Goal: Task Accomplishment & Management: Use online tool/utility

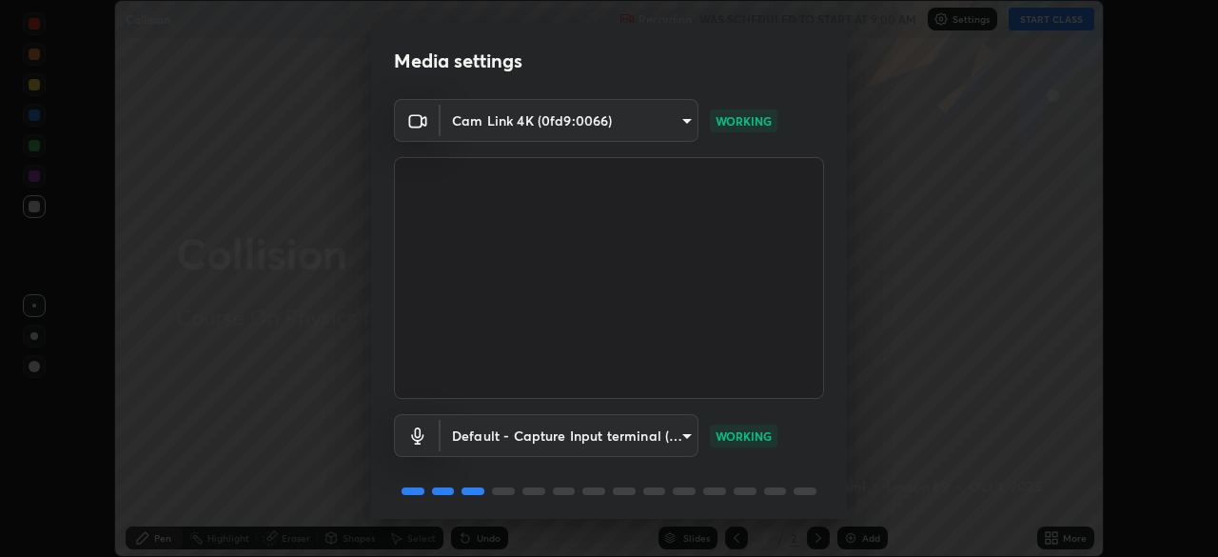
scroll to position [68, 0]
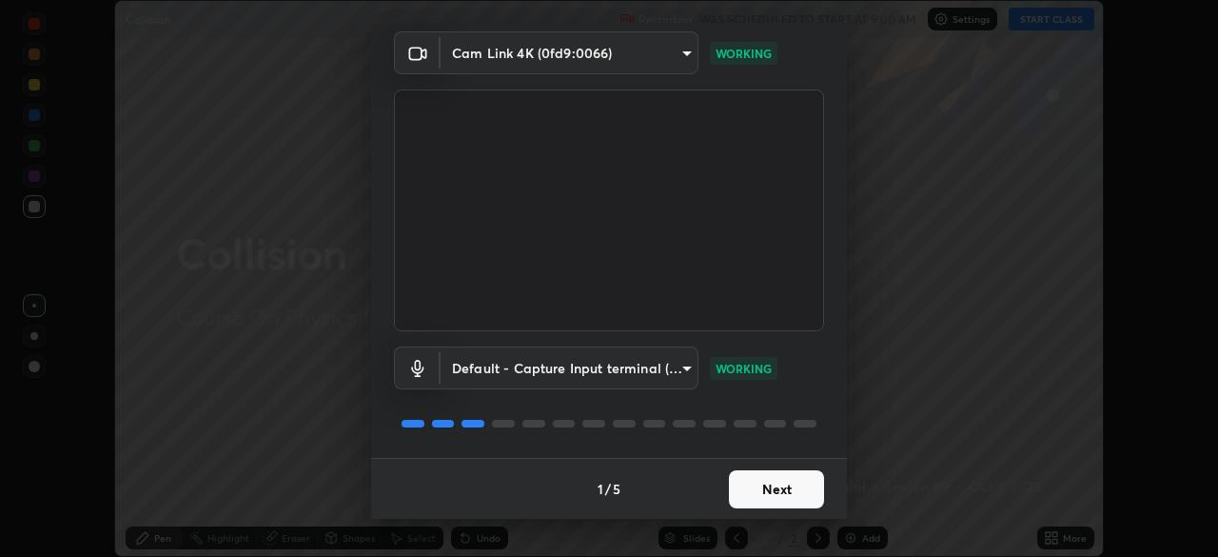
click at [769, 487] on button "Next" at bounding box center [776, 489] width 95 height 38
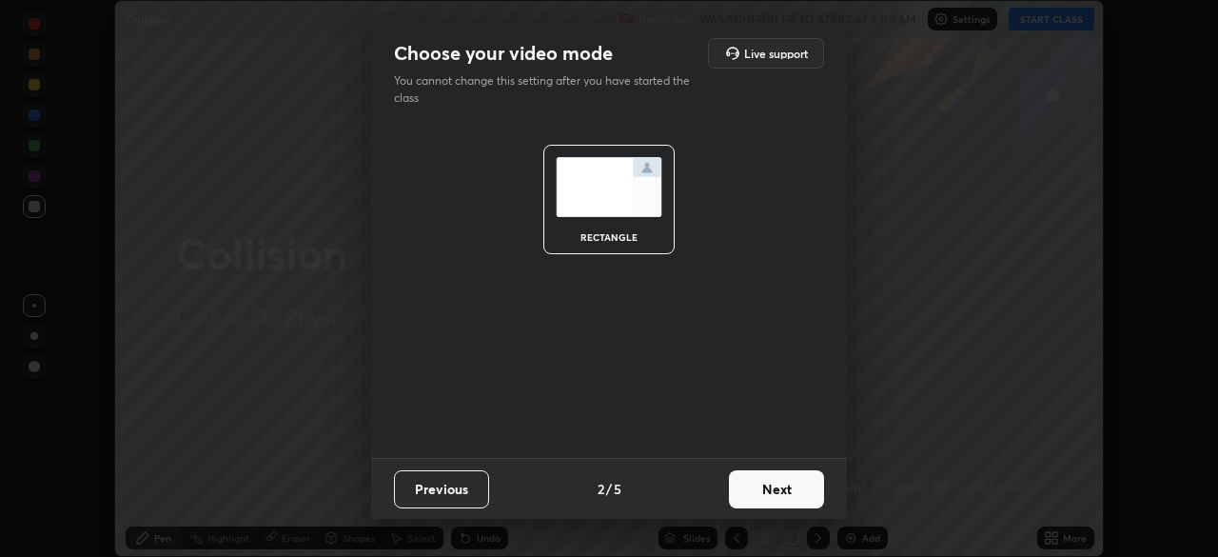
scroll to position [0, 0]
click at [771, 483] on button "Next" at bounding box center [776, 489] width 95 height 38
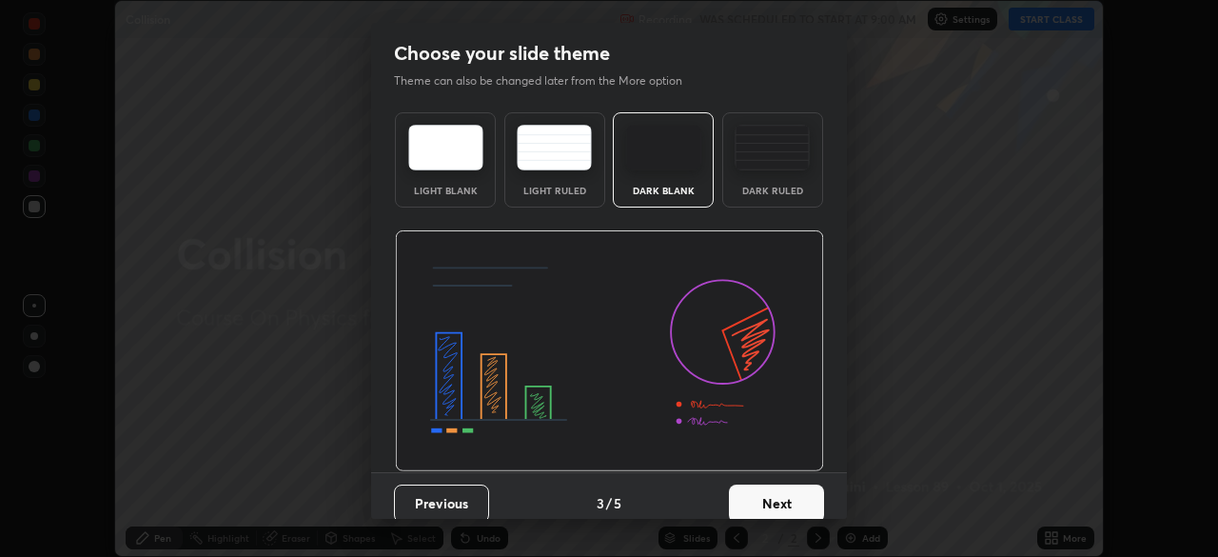
click at [772, 485] on button "Next" at bounding box center [776, 503] width 95 height 38
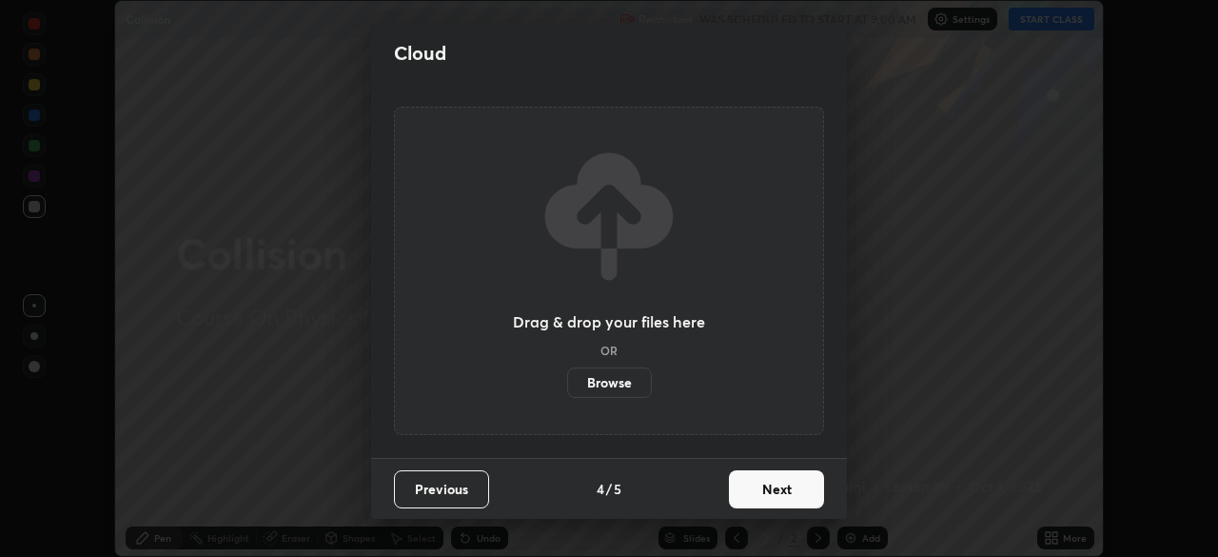
click at [769, 495] on button "Next" at bounding box center [776, 489] width 95 height 38
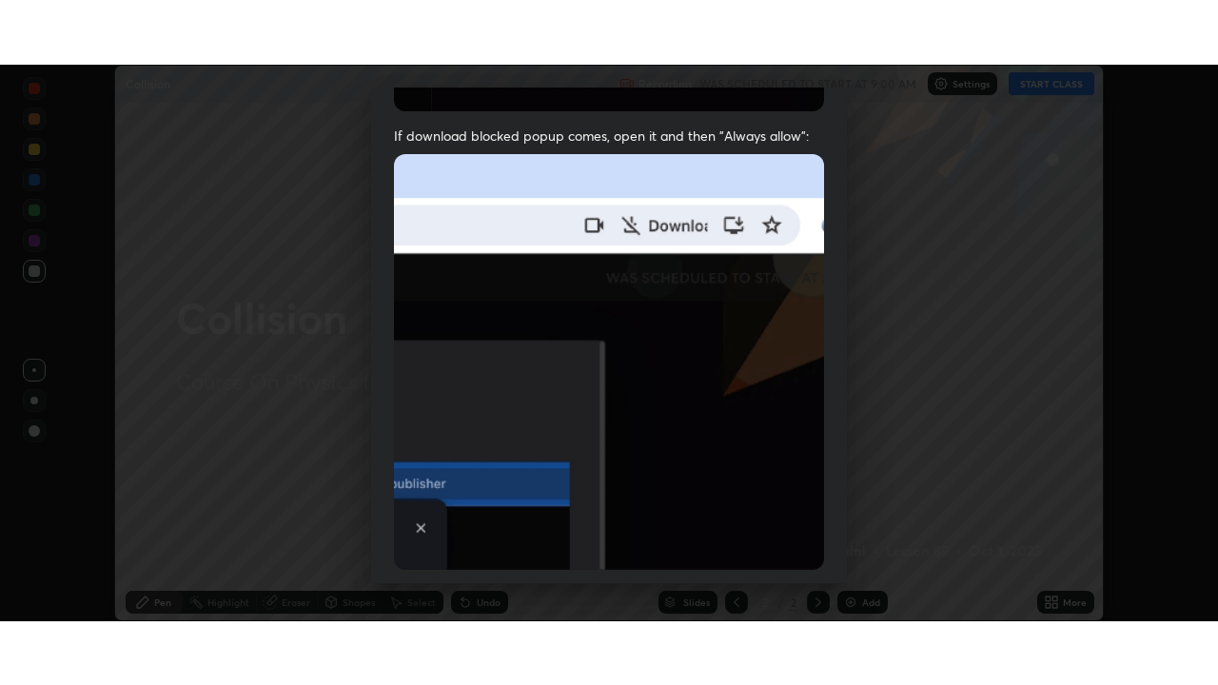
scroll to position [456, 0]
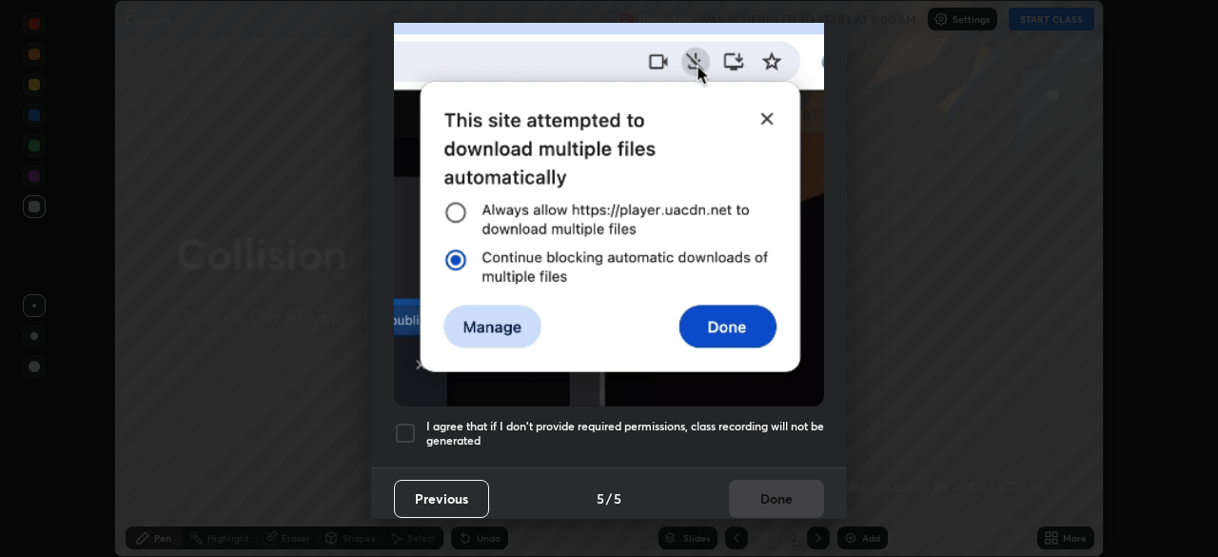
click at [741, 419] on h5 "I agree that if I don't provide required permissions, class recording will not …" at bounding box center [625, 433] width 398 height 29
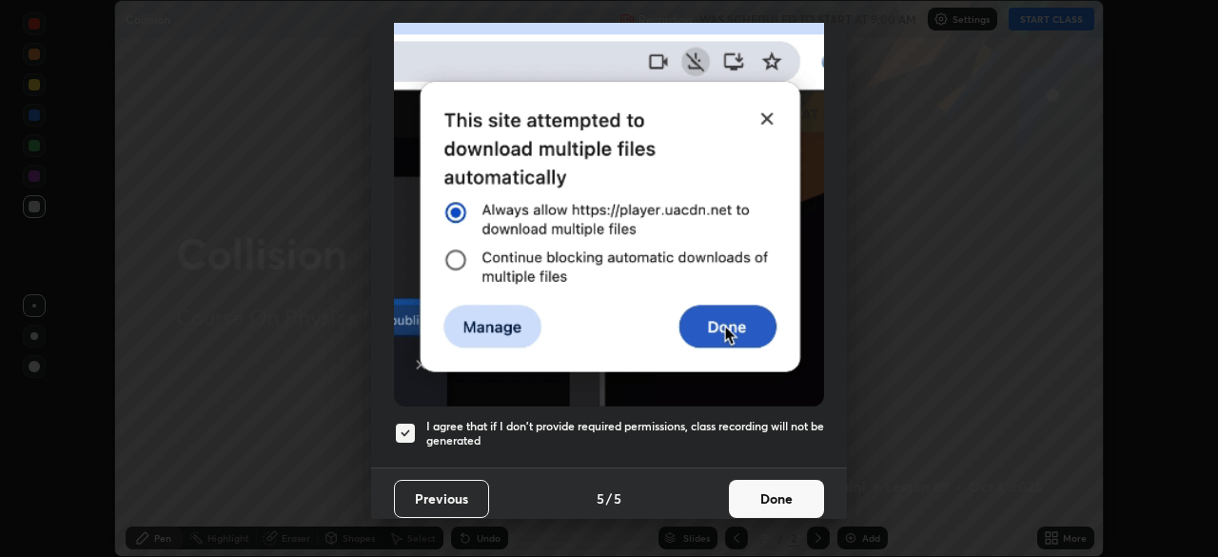
click at [757, 480] on button "Done" at bounding box center [776, 499] width 95 height 38
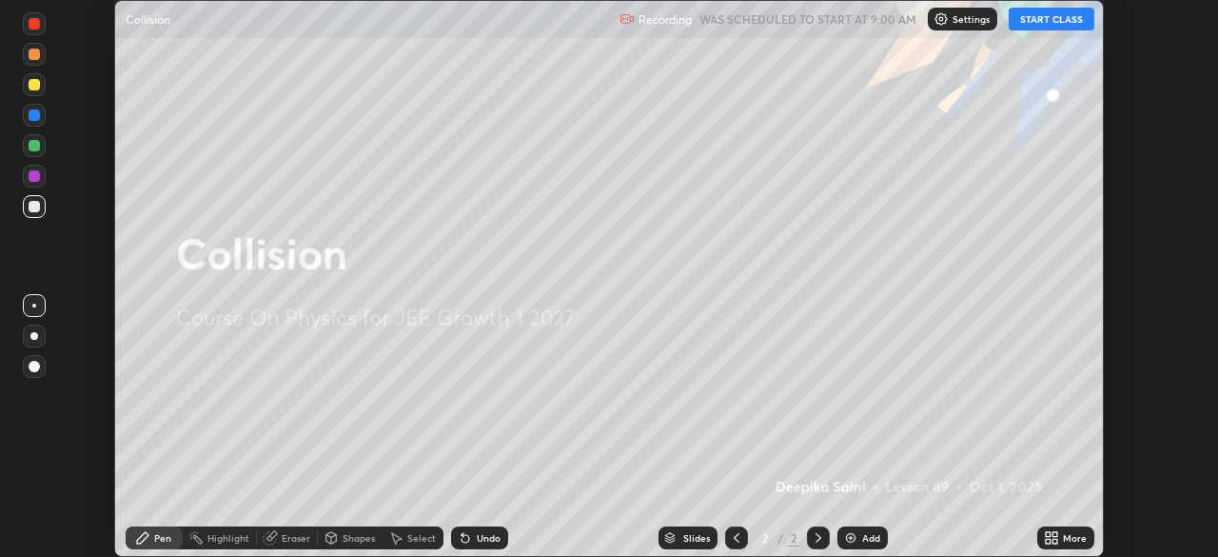
click at [1075, 25] on button "START CLASS" at bounding box center [1052, 19] width 86 height 23
click at [1067, 539] on div "More" at bounding box center [1075, 538] width 24 height 10
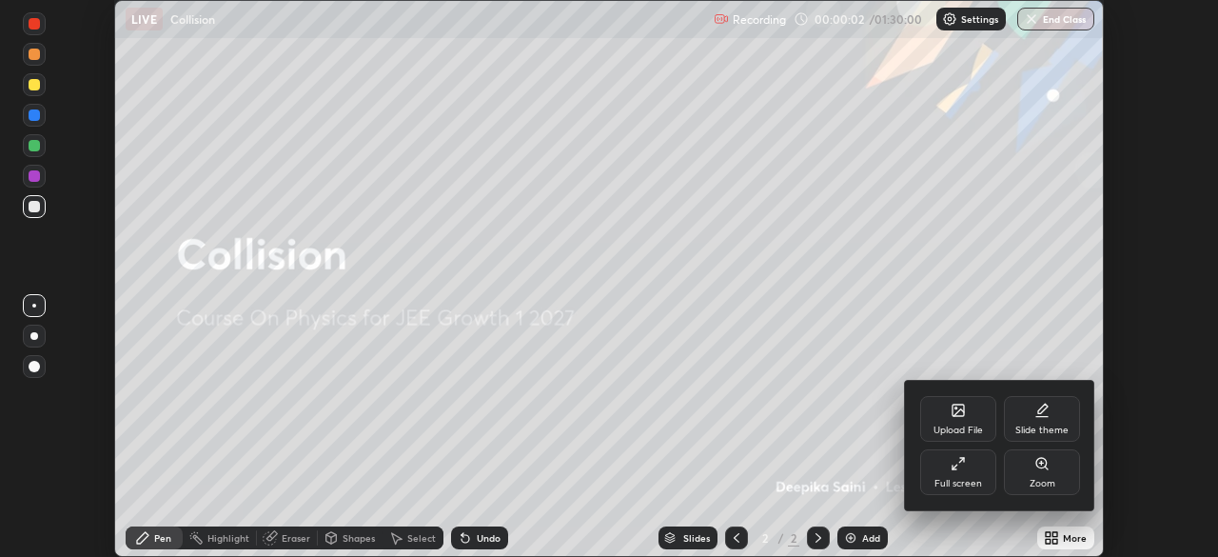
click at [984, 488] on div "Full screen" at bounding box center [958, 472] width 76 height 46
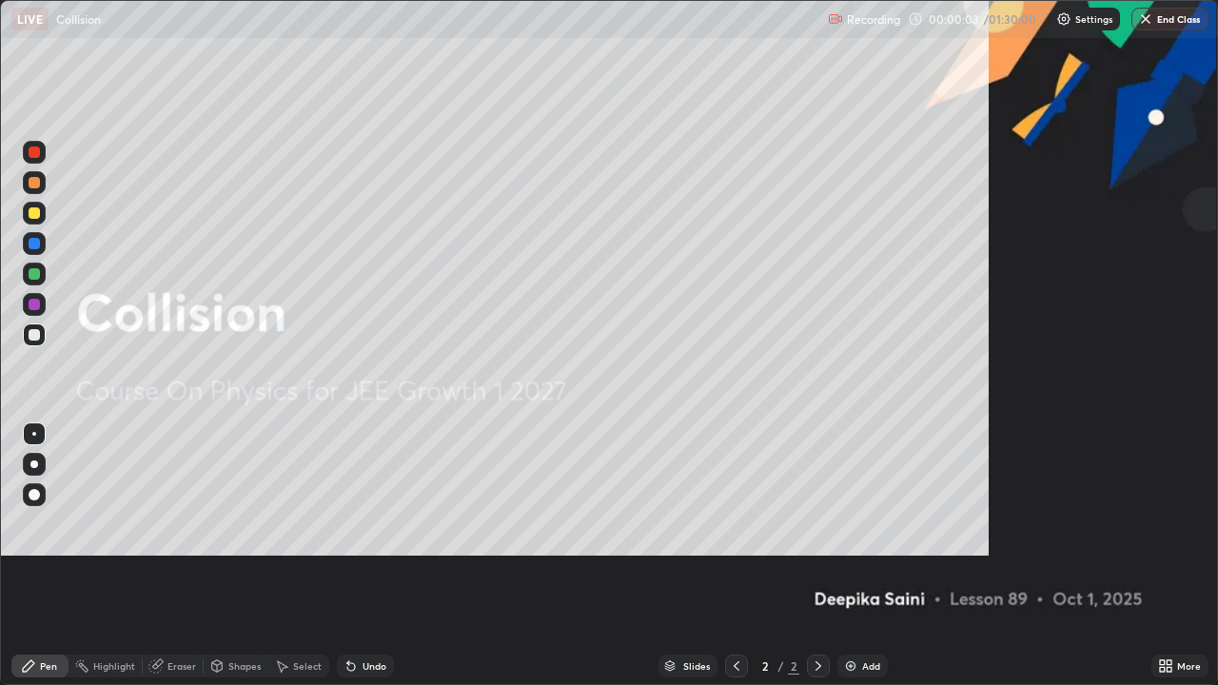
scroll to position [685, 1218]
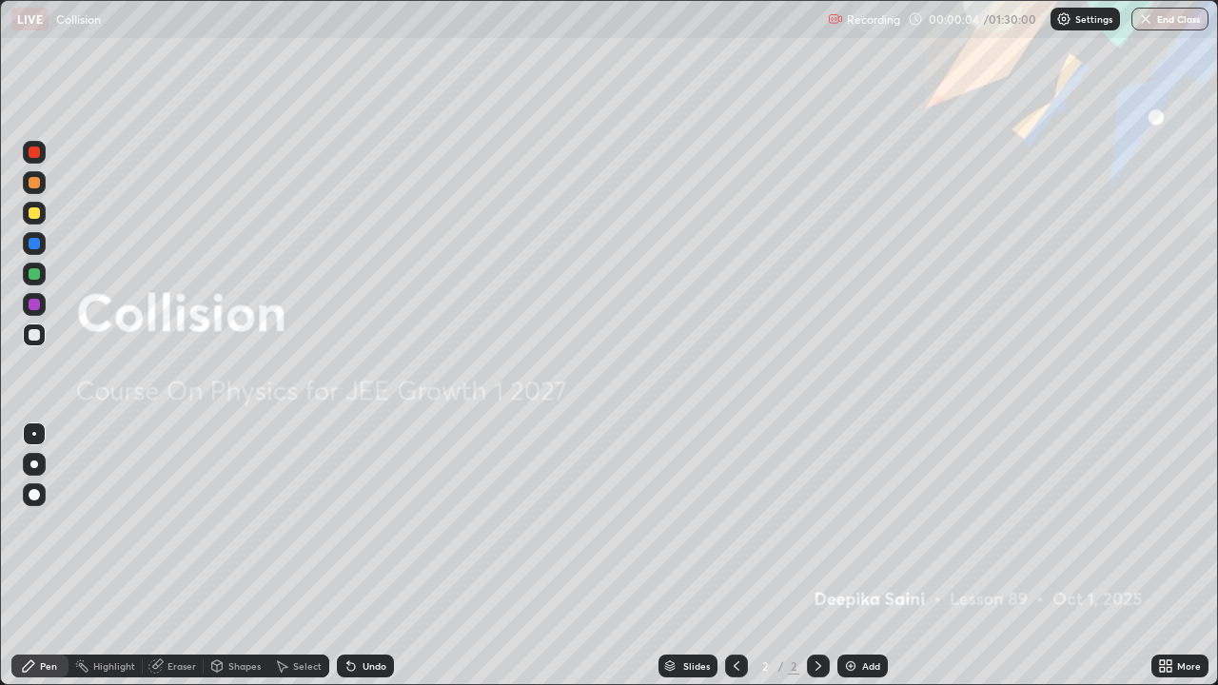
click at [875, 556] on div "Add" at bounding box center [871, 666] width 18 height 10
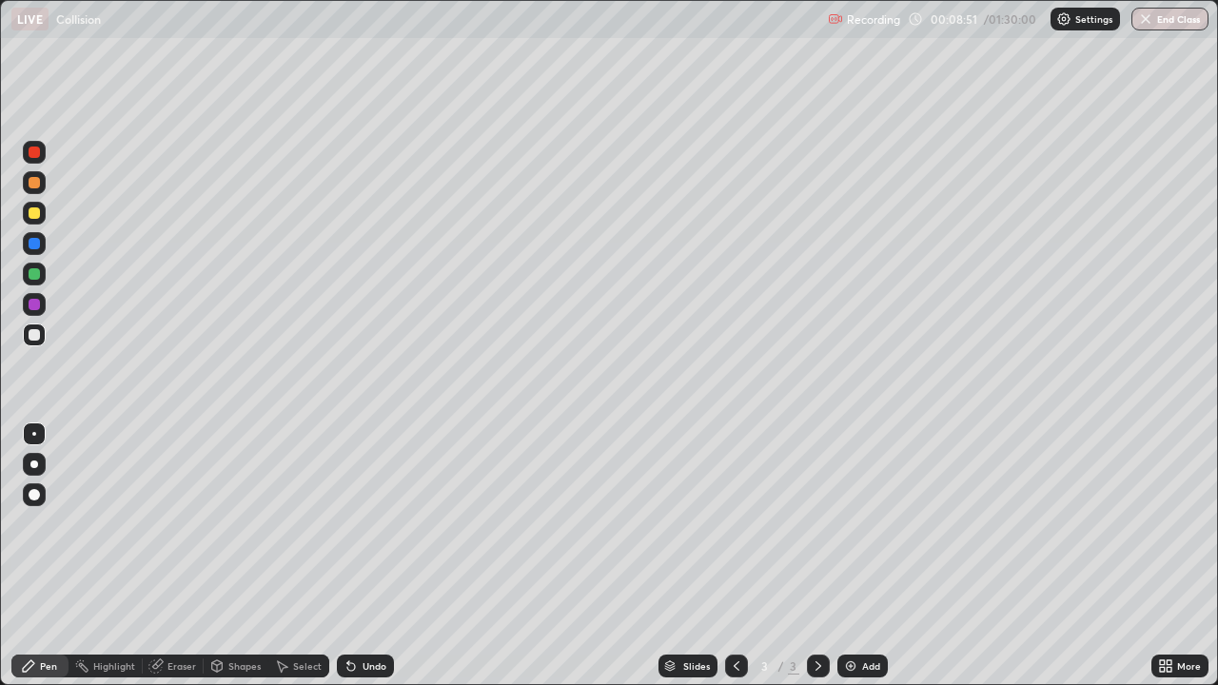
click at [859, 556] on div "Add" at bounding box center [862, 666] width 50 height 23
click at [729, 556] on icon at bounding box center [736, 665] width 15 height 15
click at [818, 556] on icon at bounding box center [818, 666] width 6 height 10
click at [869, 556] on div "Add" at bounding box center [871, 666] width 18 height 10
click at [36, 492] on div at bounding box center [34, 494] width 11 height 11
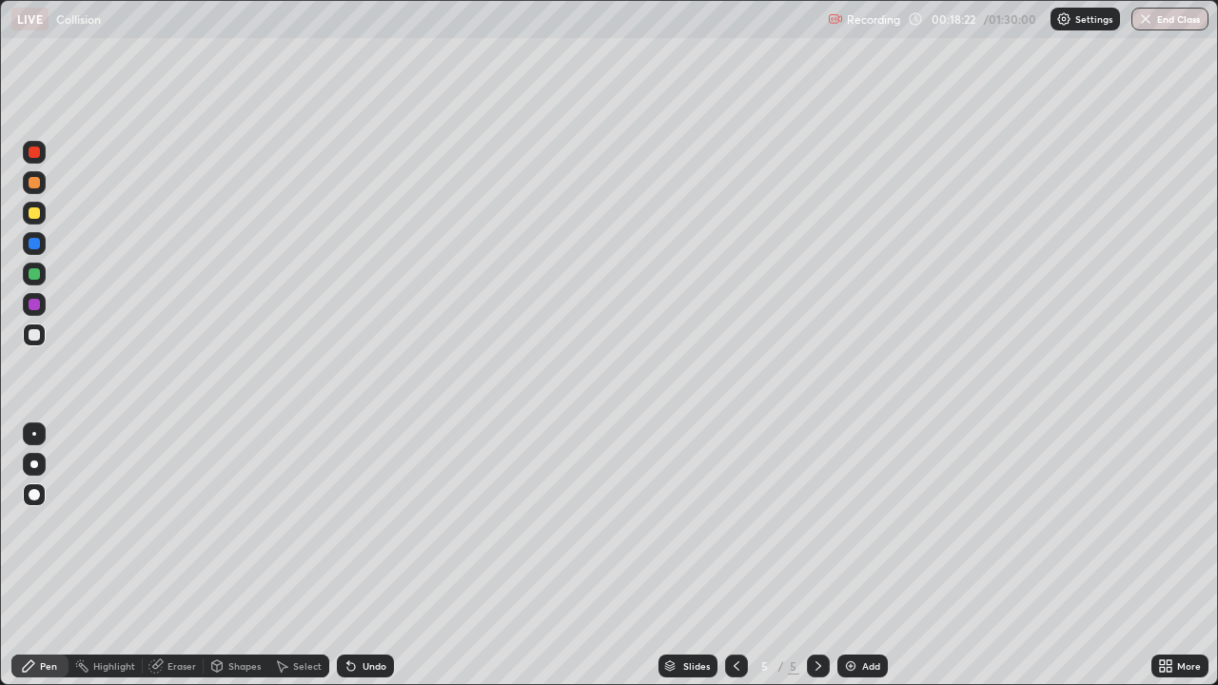
click at [36, 308] on div at bounding box center [34, 304] width 11 height 11
click at [38, 182] on div at bounding box center [34, 182] width 11 height 11
click at [872, 556] on div "Add" at bounding box center [871, 666] width 18 height 10
click at [29, 337] on div at bounding box center [34, 334] width 11 height 11
click at [34, 214] on div at bounding box center [34, 212] width 11 height 11
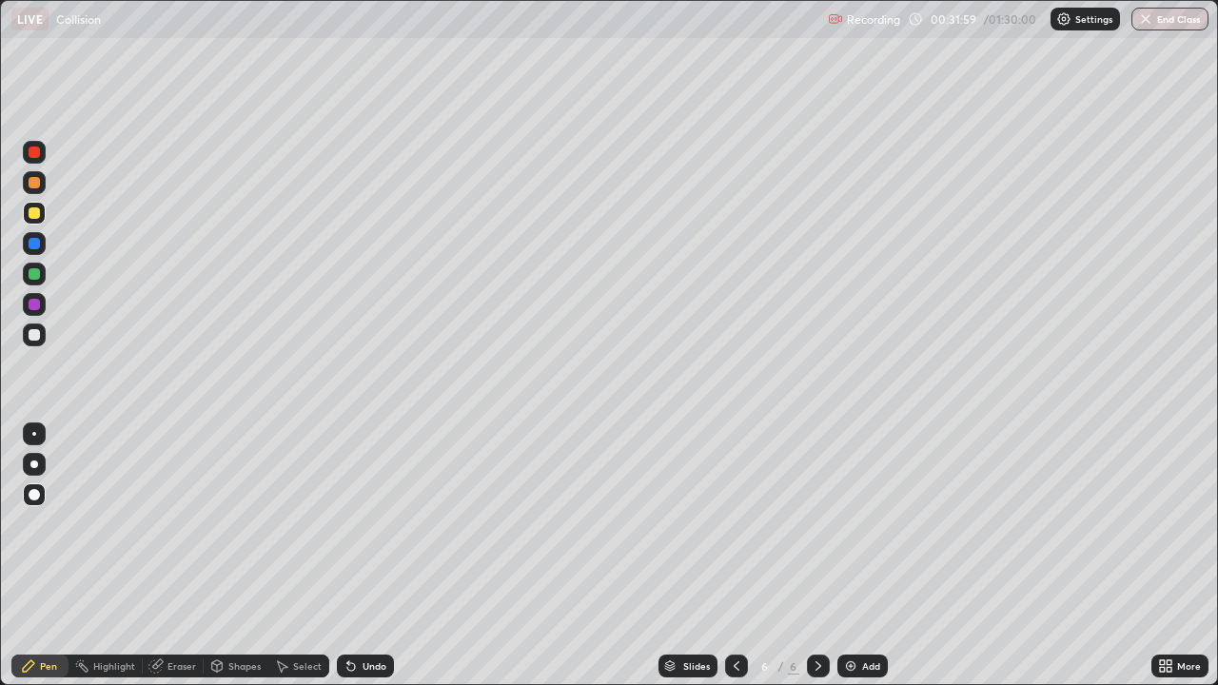
click at [172, 556] on div "Eraser" at bounding box center [181, 666] width 29 height 10
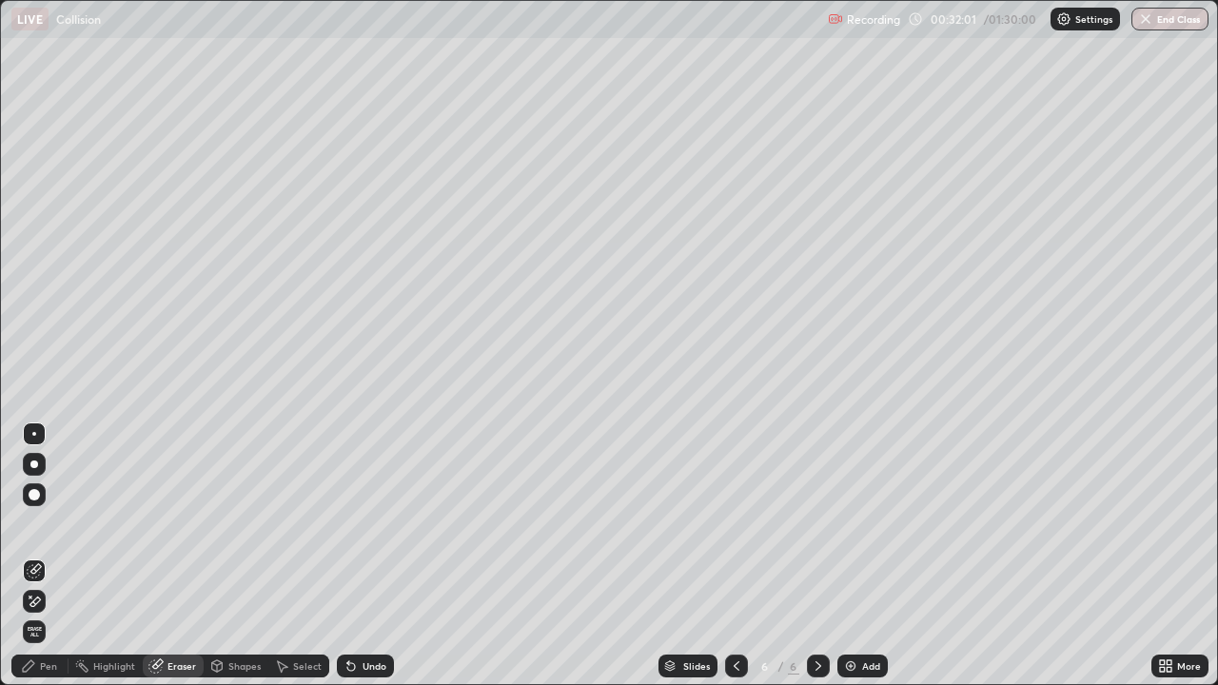
click at [50, 556] on div "Pen" at bounding box center [48, 666] width 17 height 10
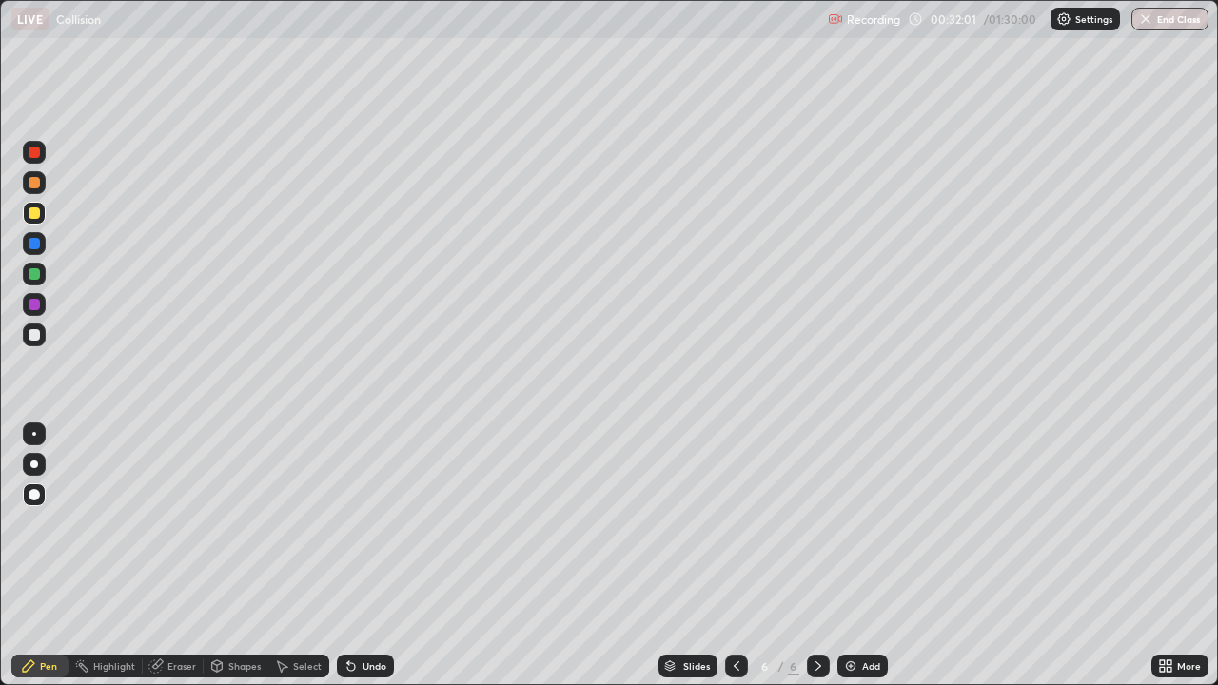
click at [50, 556] on div "Pen" at bounding box center [48, 666] width 17 height 10
click at [870, 556] on div "Add" at bounding box center [871, 666] width 18 height 10
click at [31, 182] on div at bounding box center [34, 182] width 11 height 11
click at [36, 276] on div at bounding box center [34, 273] width 11 height 11
click at [37, 180] on div at bounding box center [34, 182] width 11 height 11
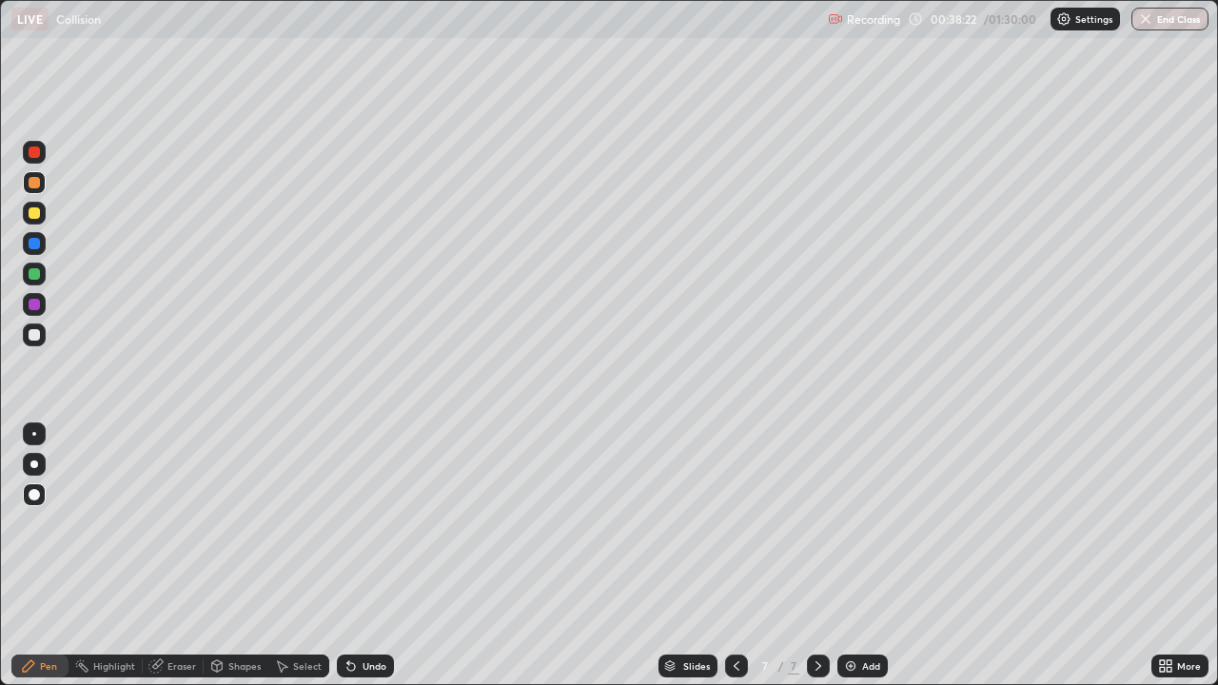
click at [36, 306] on div at bounding box center [34, 304] width 11 height 11
click at [185, 556] on div "Eraser" at bounding box center [181, 666] width 29 height 10
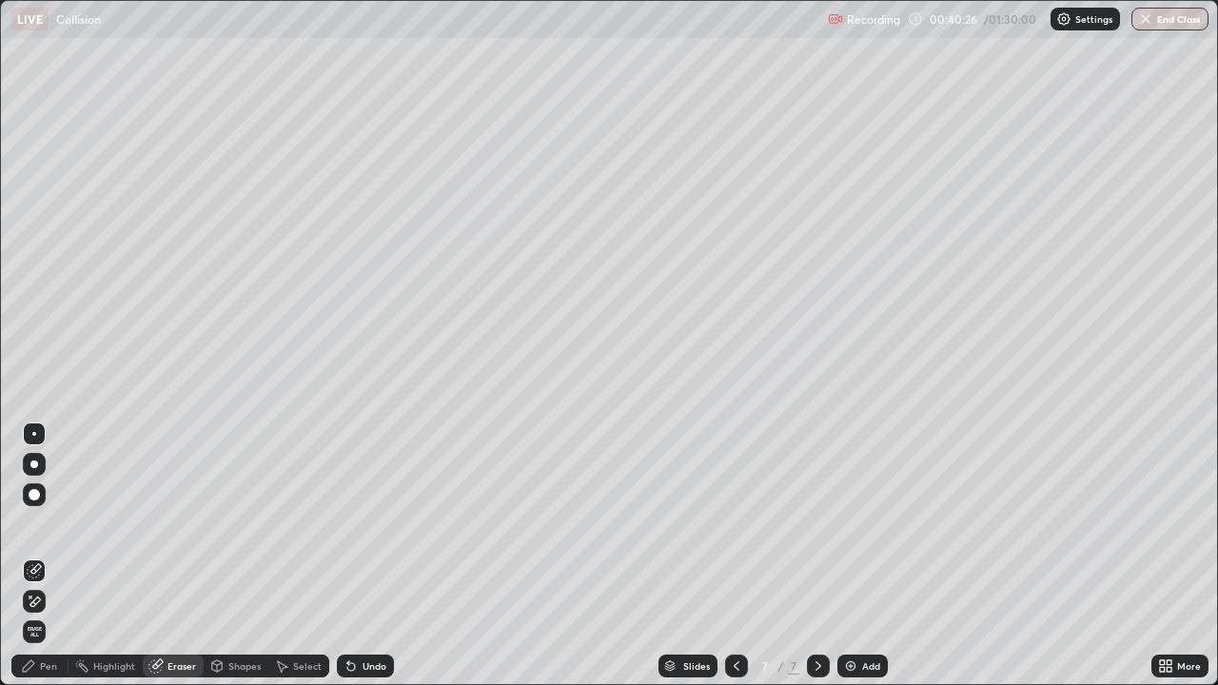
click at [46, 556] on div "Pen" at bounding box center [48, 666] width 17 height 10
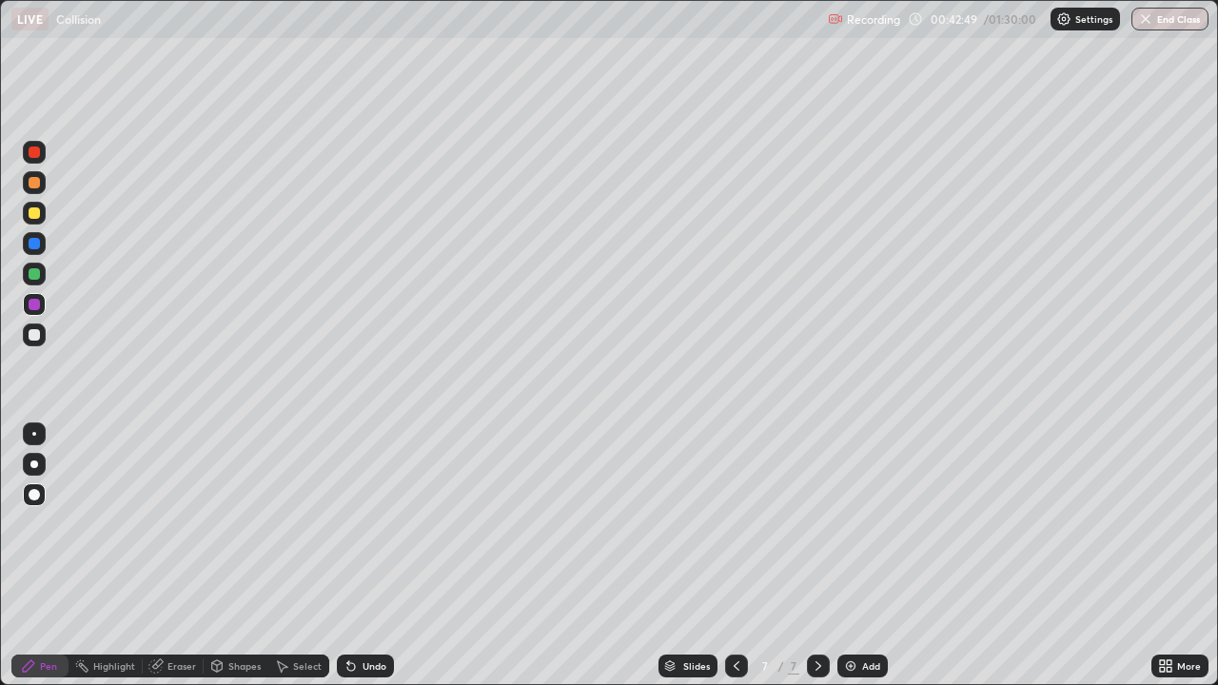
click at [32, 208] on div at bounding box center [34, 212] width 11 height 11
click at [285, 556] on icon at bounding box center [283, 666] width 10 height 11
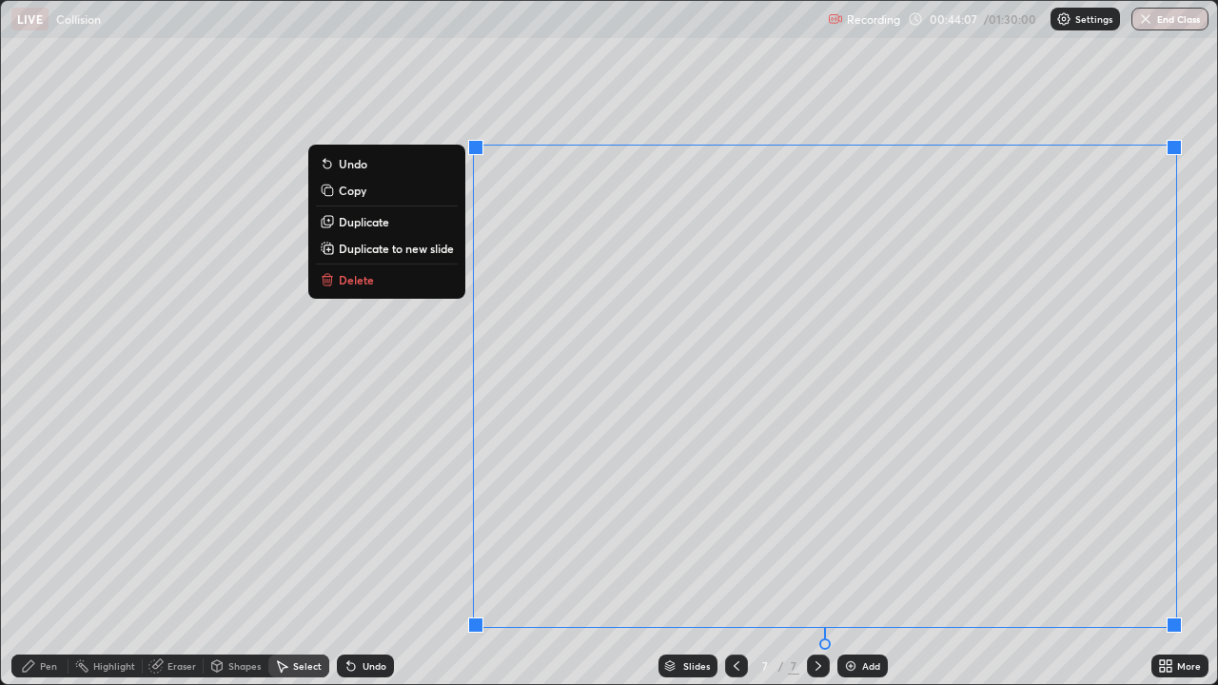
click at [361, 287] on button "Delete" at bounding box center [387, 279] width 142 height 23
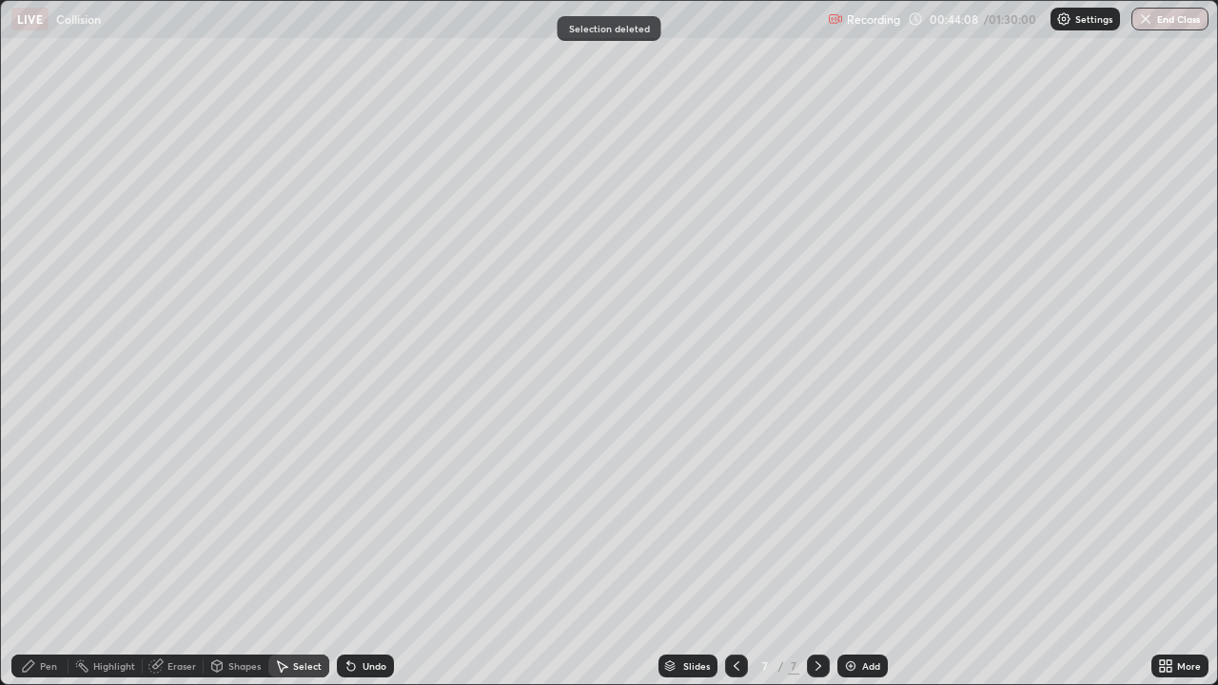
click at [362, 286] on div "0 ° Undo Copy Duplicate Duplicate to new slide Delete" at bounding box center [609, 342] width 1216 height 683
click at [56, 556] on div "Pen" at bounding box center [48, 666] width 17 height 10
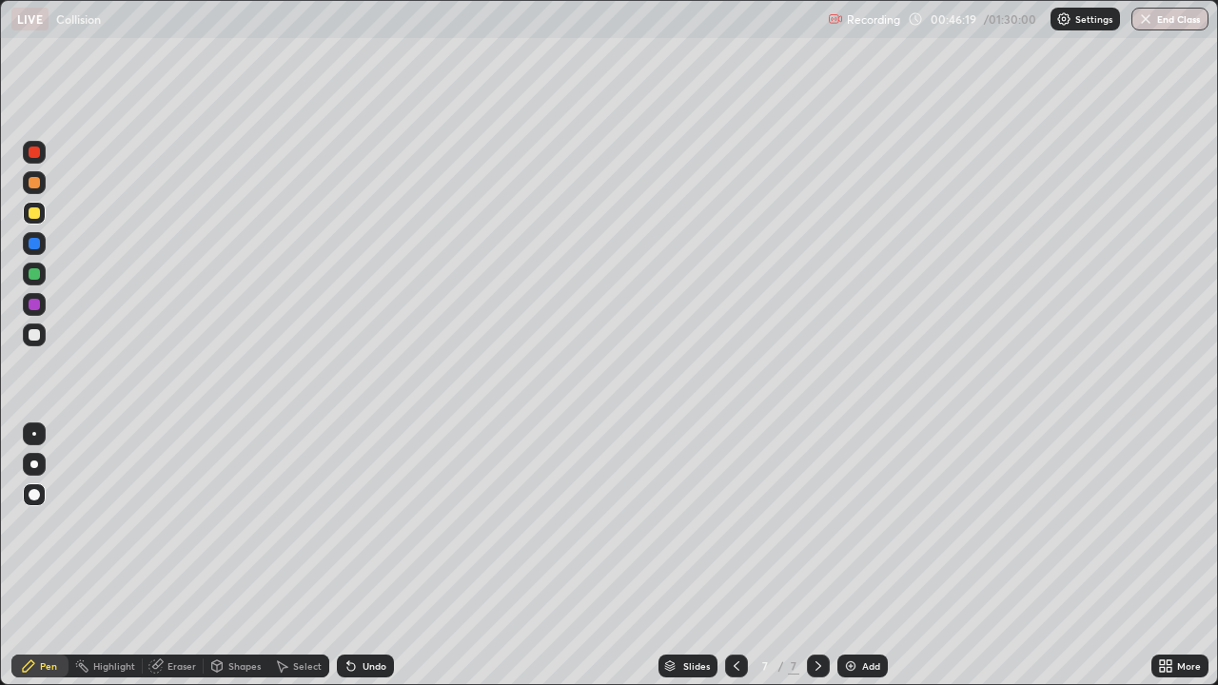
click at [47, 321] on div at bounding box center [34, 335] width 30 height 30
click at [29, 306] on div at bounding box center [34, 304] width 11 height 11
click at [35, 273] on div at bounding box center [34, 273] width 11 height 11
click at [26, 505] on div at bounding box center [34, 495] width 23 height 30
click at [877, 556] on div "Add" at bounding box center [871, 666] width 18 height 10
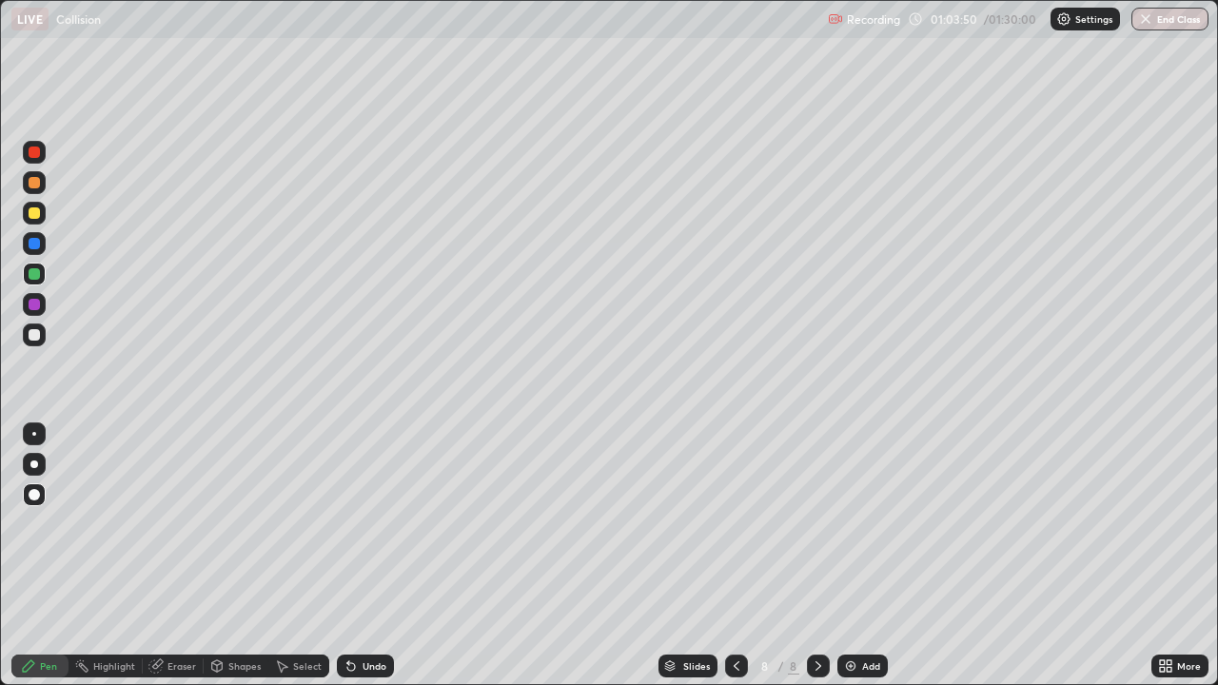
click at [34, 210] on div at bounding box center [34, 212] width 11 height 11
click at [168, 556] on div "Eraser" at bounding box center [181, 666] width 29 height 10
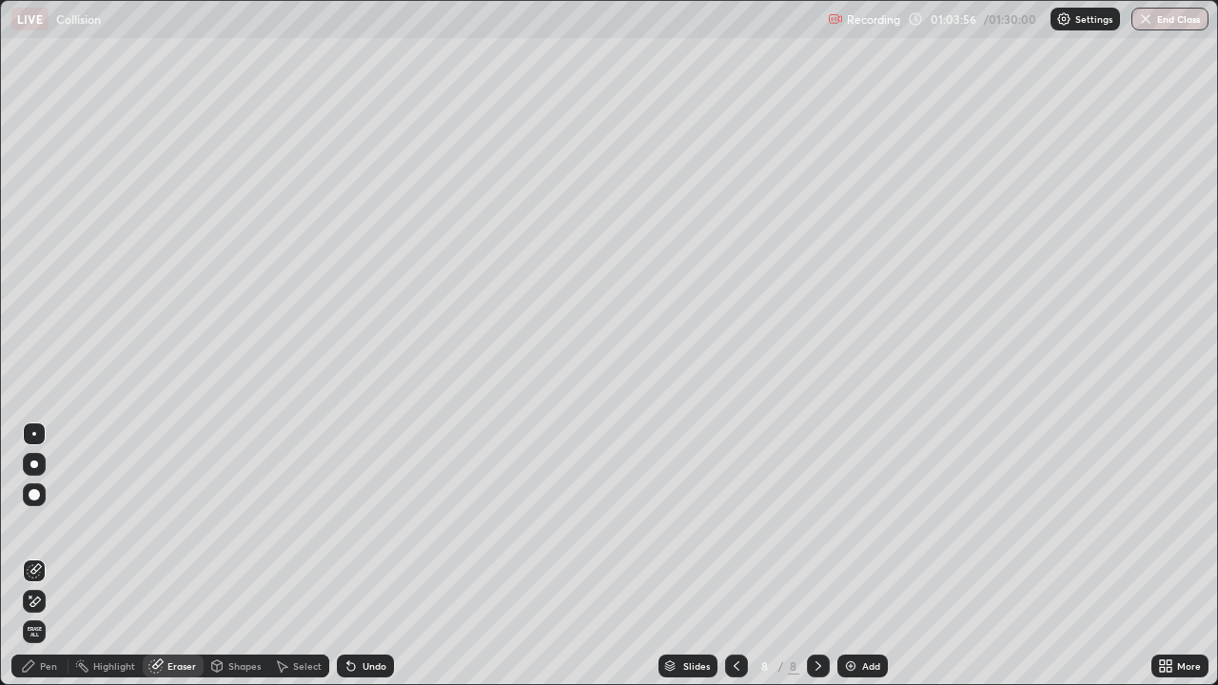
click at [44, 556] on div "Pen" at bounding box center [39, 666] width 57 height 23
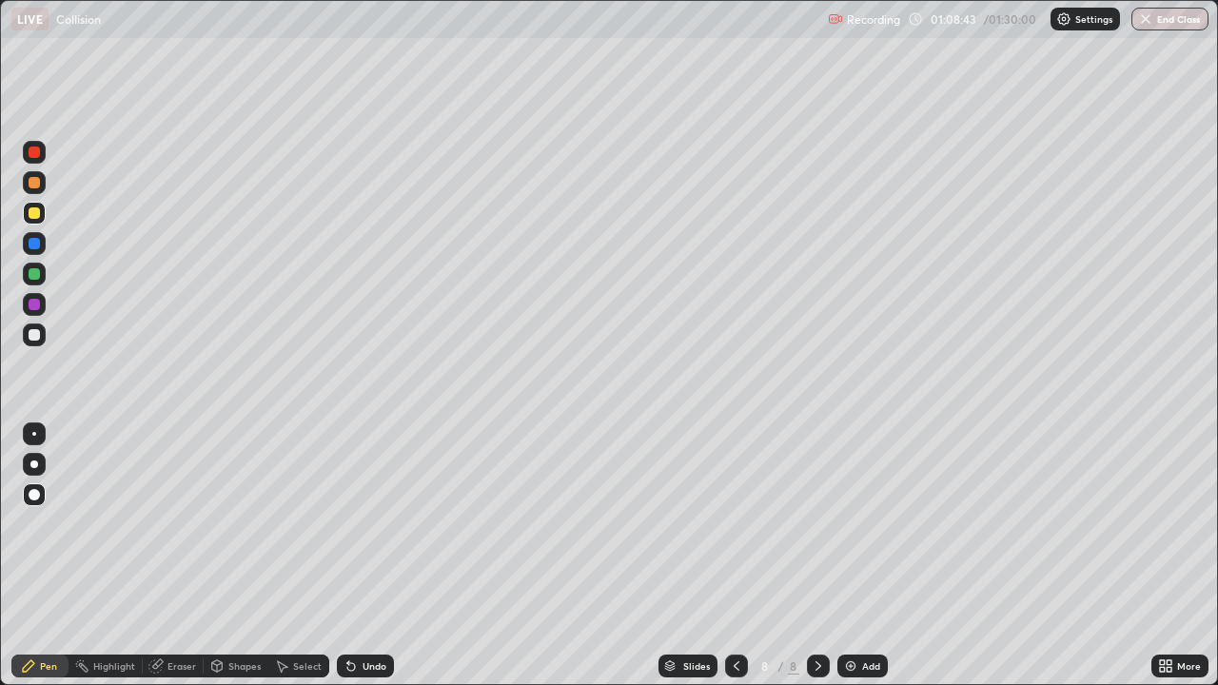
click at [1171, 20] on button "End Class" at bounding box center [1169, 19] width 77 height 23
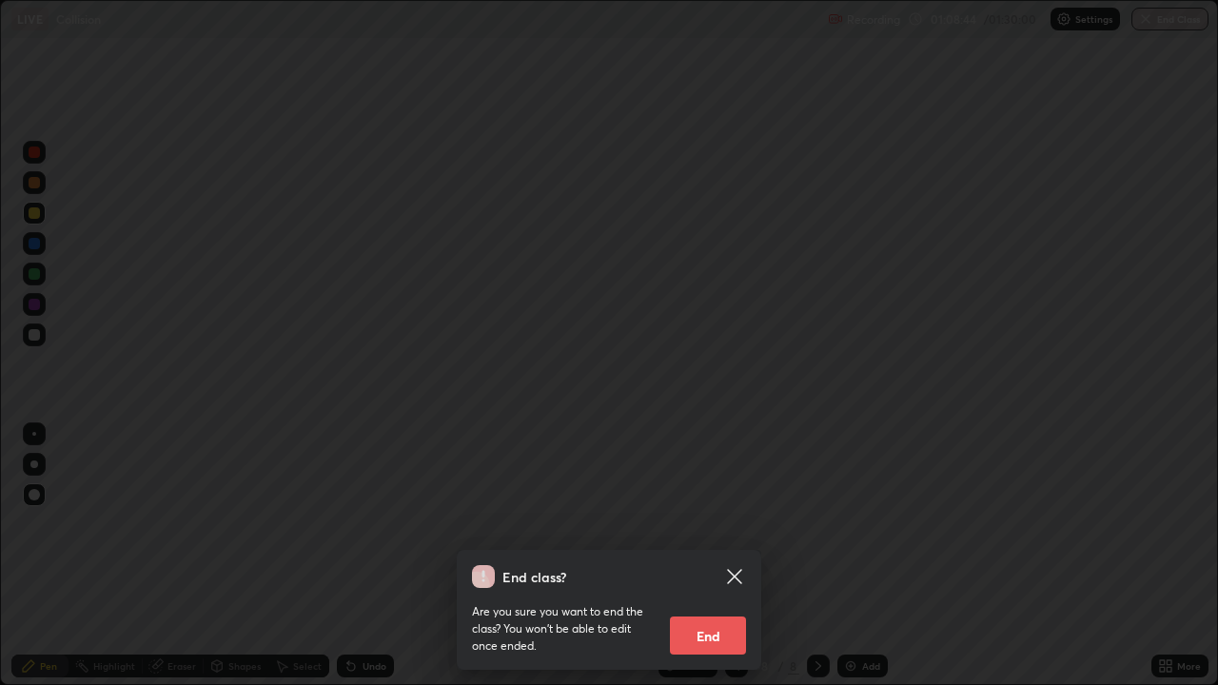
click at [911, 556] on div "End class? Are you sure you want to end the class? You won’t be able to edit on…" at bounding box center [609, 342] width 1218 height 685
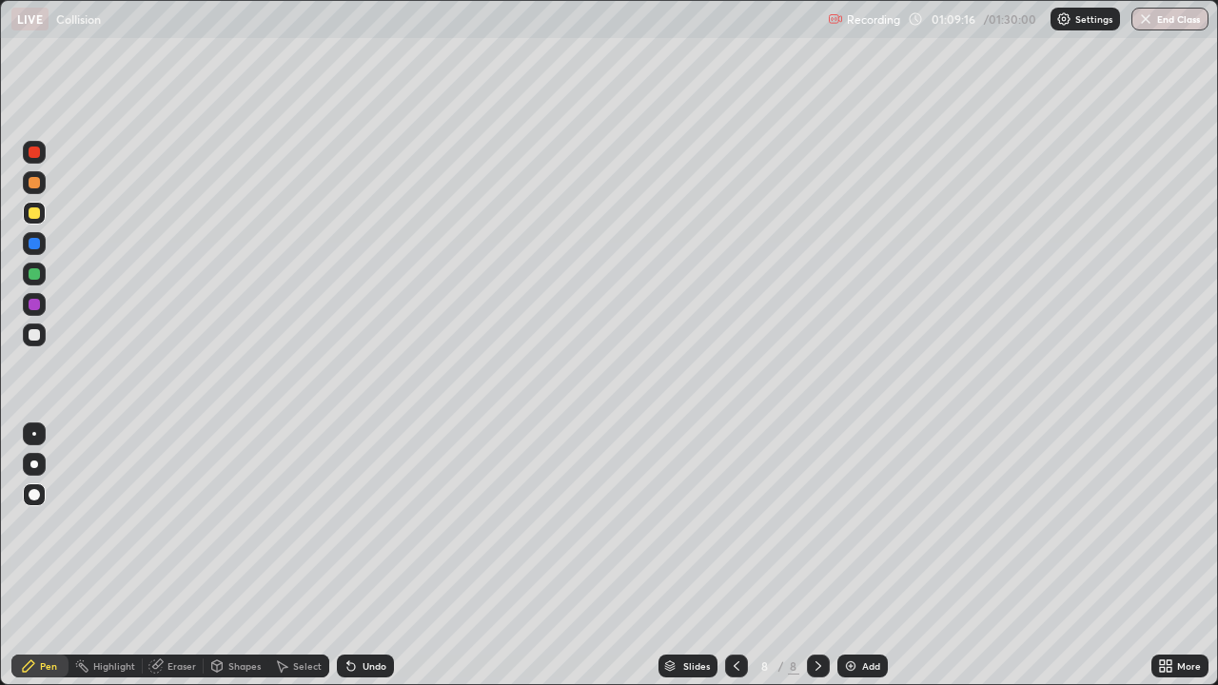
click at [1153, 27] on button "End Class" at bounding box center [1169, 19] width 77 height 23
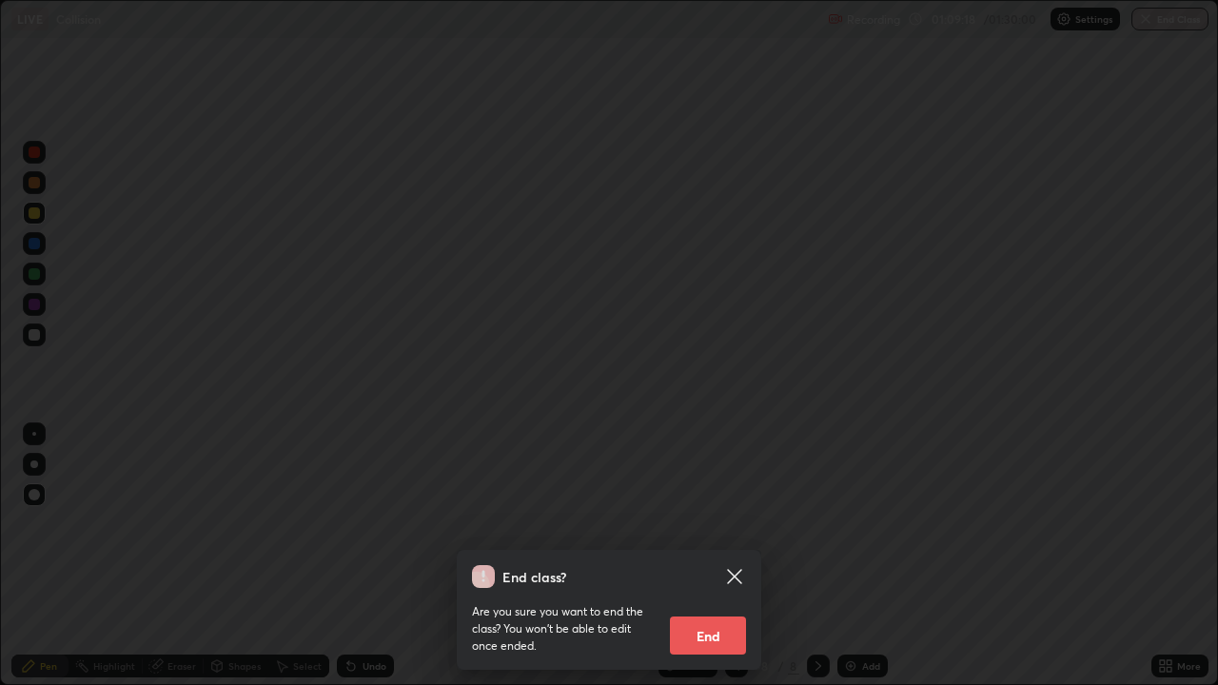
click at [710, 556] on button "End" at bounding box center [708, 636] width 76 height 38
